Goal: Find specific page/section: Find specific page/section

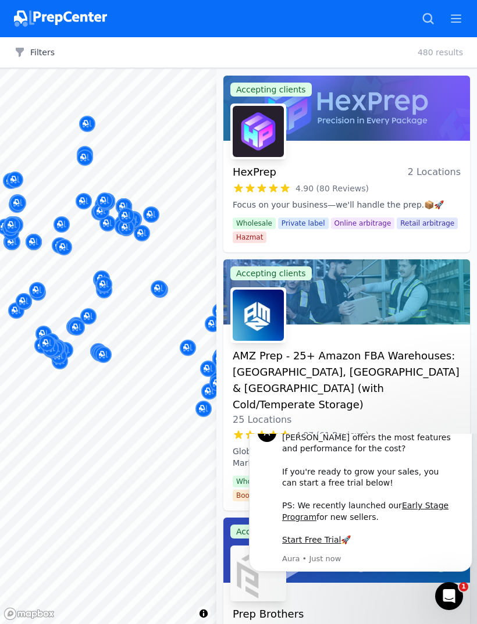
click at [31, 47] on button "Filters" at bounding box center [34, 53] width 41 height 12
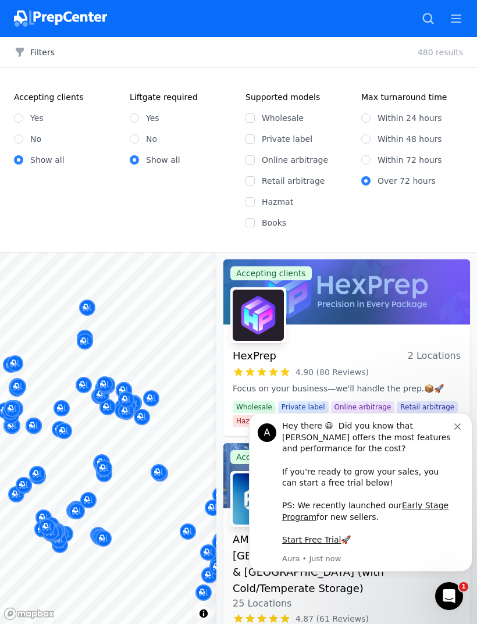
click at [134, 139] on input "No" at bounding box center [134, 138] width 9 height 9
radio input "true"
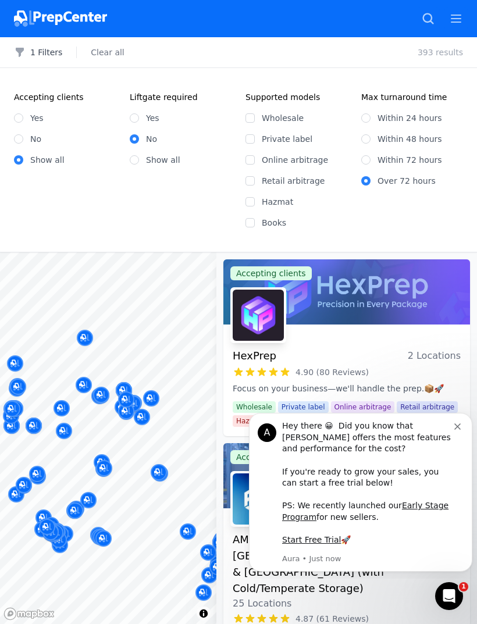
click at [378, 140] on label "Within 48 hours" at bounding box center [410, 139] width 65 height 12
click at [371, 140] on input "Within 48 hours" at bounding box center [365, 138] width 9 height 9
radio input "true"
click at [461, 424] on div "A Hey there 😀 Did you know that [PERSON_NAME] offers the most features and perf…" at bounding box center [360, 492] width 223 height 159
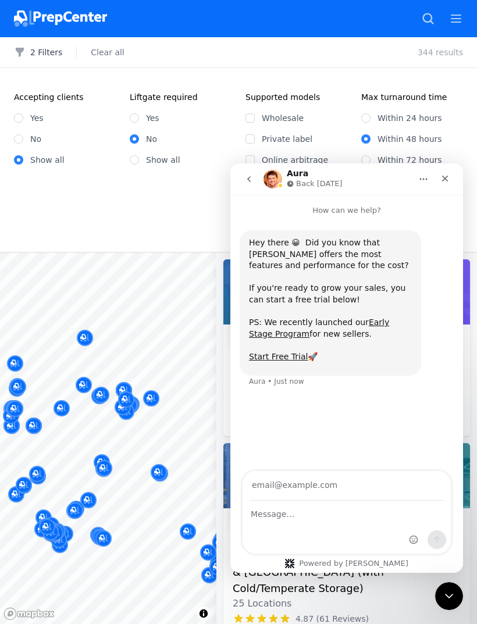
click at [448, 177] on icon "Close" at bounding box center [445, 178] width 9 height 9
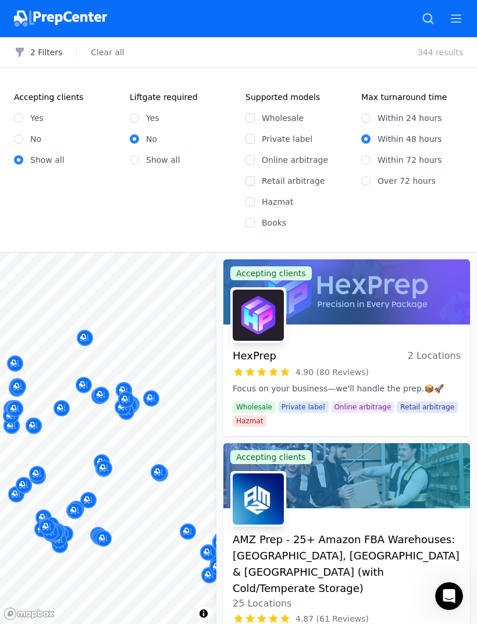
click at [35, 49] on button "2 Filters" at bounding box center [38, 53] width 48 height 12
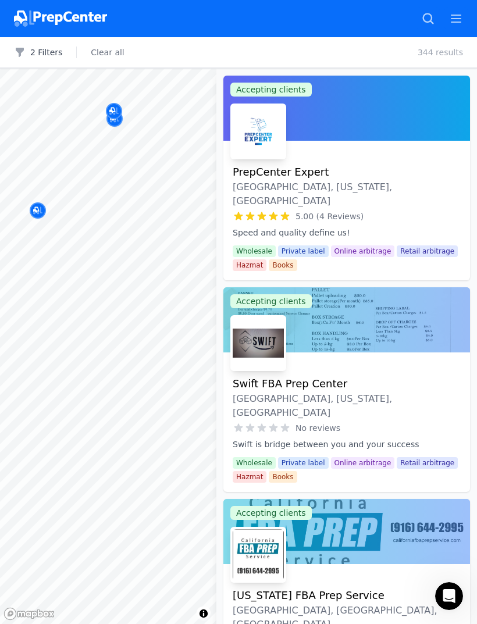
click at [41, 208] on icon "Map marker" at bounding box center [37, 211] width 9 height 8
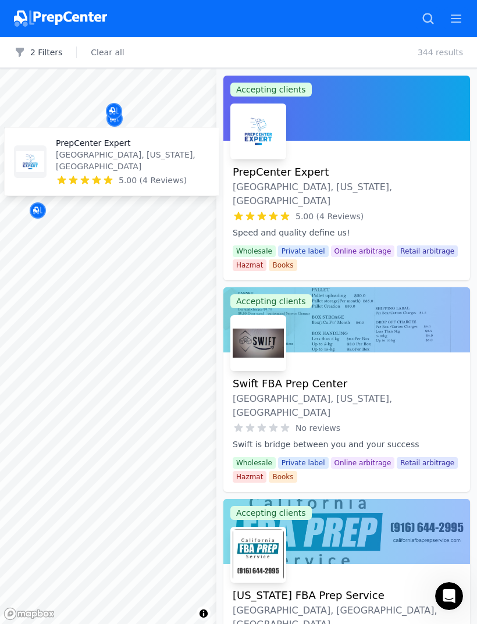
click at [101, 149] on p "PrepCenter Expert" at bounding box center [133, 143] width 154 height 12
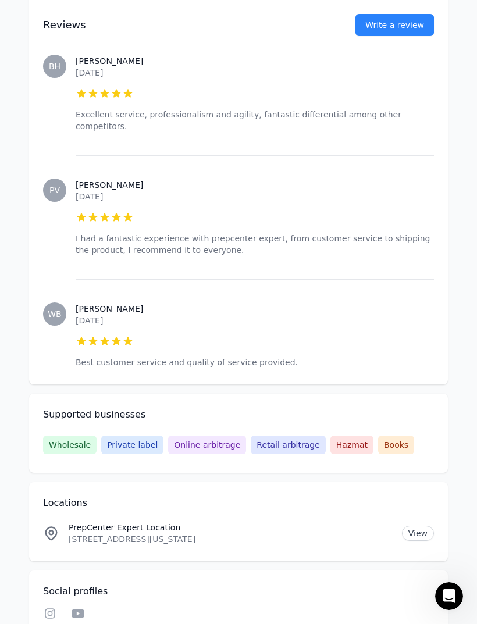
scroll to position [662, 0]
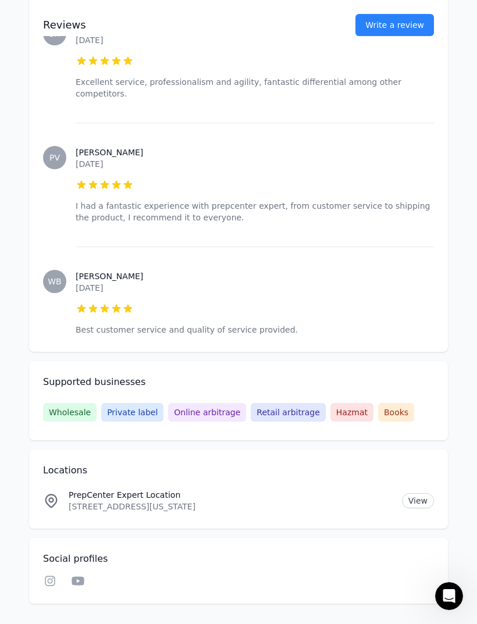
click at [48, 576] on icon at bounding box center [50, 582] width 14 height 12
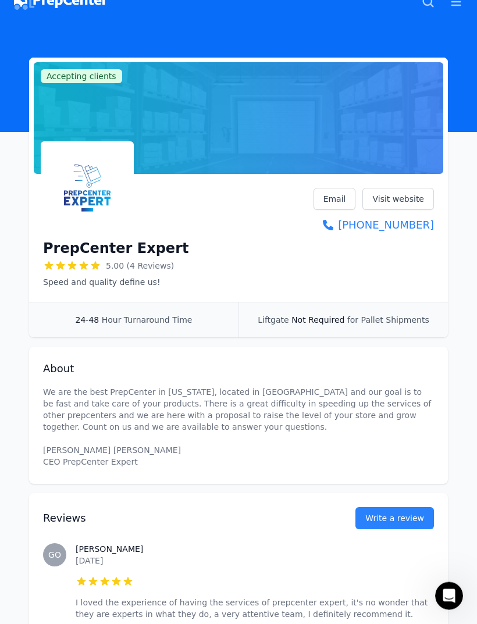
scroll to position [0, 0]
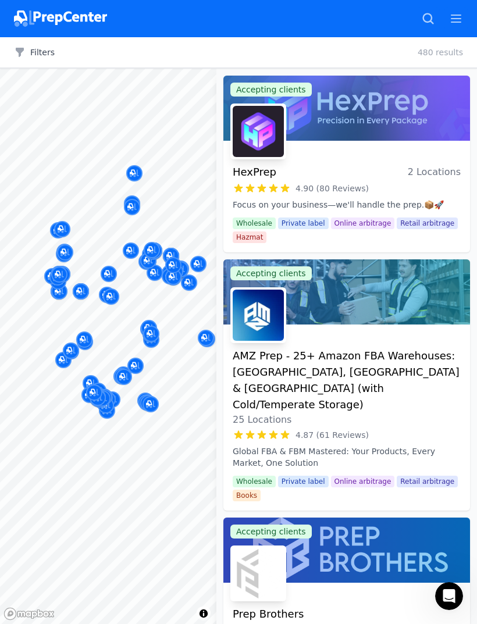
click at [37, 54] on button "Filters" at bounding box center [34, 53] width 41 height 12
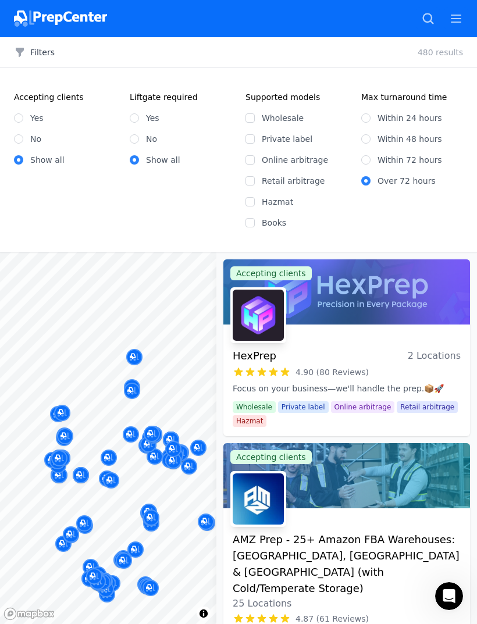
click at [147, 139] on label "No" at bounding box center [151, 139] width 11 height 12
click at [139, 139] on input "No" at bounding box center [134, 138] width 9 height 9
radio input "true"
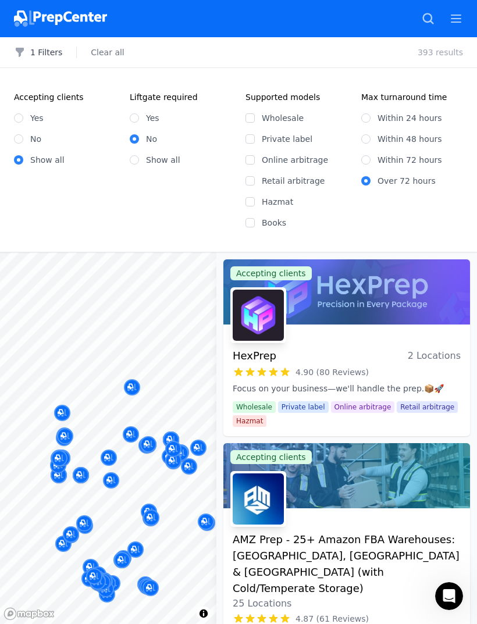
click at [397, 138] on label "Within 48 hours" at bounding box center [410, 139] width 65 height 12
click at [371, 138] on input "Within 48 hours" at bounding box center [365, 138] width 9 height 9
radio input "true"
click at [34, 52] on button "2 Filters" at bounding box center [38, 53] width 48 height 12
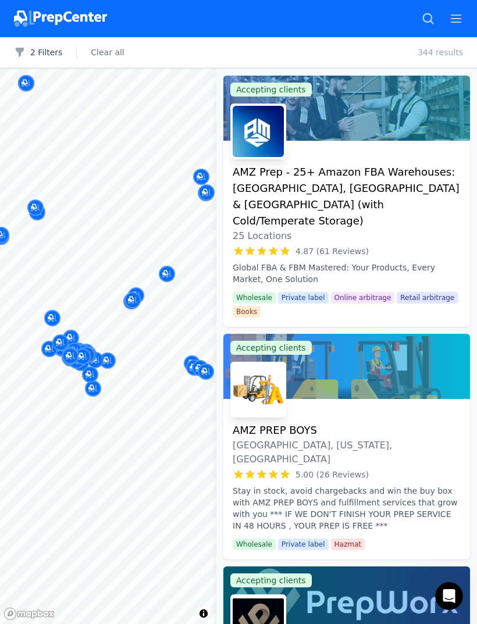
click at [40, 207] on icon "Map marker" at bounding box center [35, 208] width 9 height 12
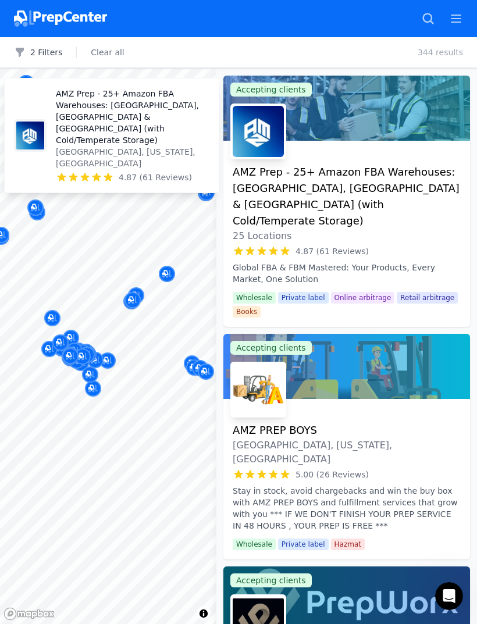
click at [157, 146] on p "AMZ Prep - 25+ Amazon FBA Warehouses: [GEOGRAPHIC_DATA], [GEOGRAPHIC_DATA] & [G…" at bounding box center [133, 117] width 154 height 58
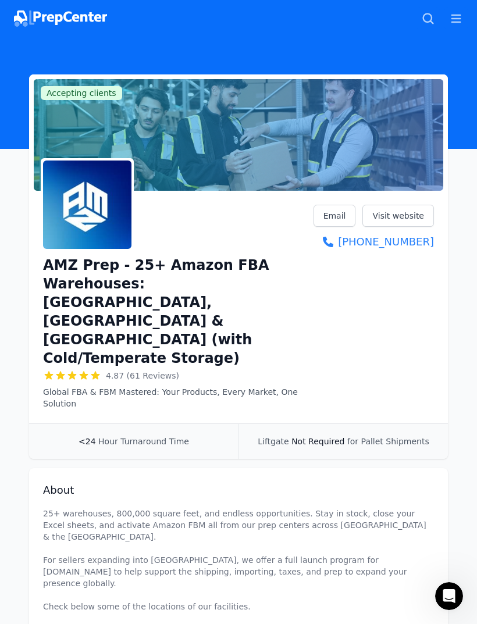
click at [401, 211] on link "Visit website" at bounding box center [399, 216] width 72 height 22
